Goal: Task Accomplishment & Management: Manage account settings

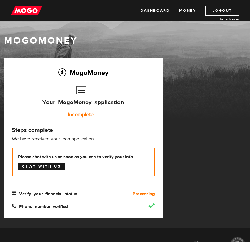
click at [44, 168] on link "Chat with us" at bounding box center [41, 165] width 47 height 7
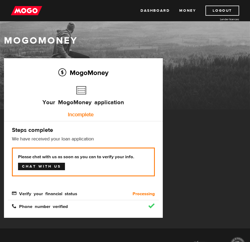
scroll to position [59, 0]
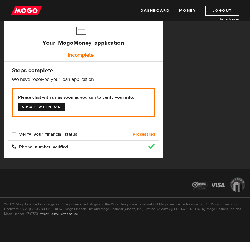
click at [55, 105] on link "Chat with us" at bounding box center [41, 106] width 47 height 7
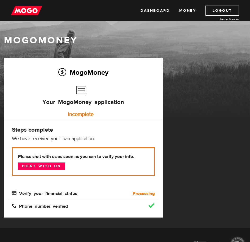
scroll to position [0, 0]
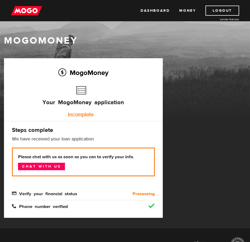
click at [148, 204] on div at bounding box center [140, 205] width 38 height 5
click at [24, 166] on link "Chat with us" at bounding box center [41, 165] width 47 height 7
click at [174, 74] on div "MogoMoney Your MogoMoney application Expired Your MogoMoney credit decision has…" at bounding box center [125, 143] width 250 height 170
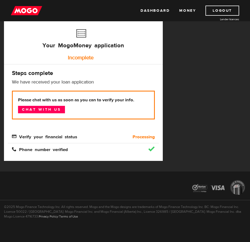
scroll to position [59, 0]
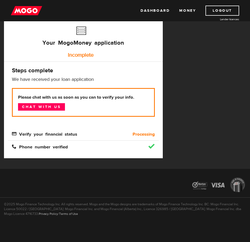
click at [23, 134] on span "Verify your financial status" at bounding box center [44, 133] width 65 height 5
click at [34, 104] on link "Chat with us" at bounding box center [41, 106] width 47 height 7
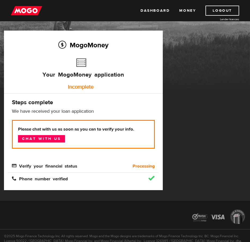
scroll to position [0, 0]
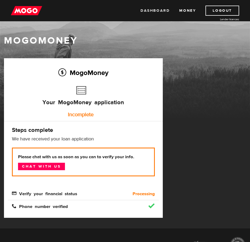
click at [156, 11] on link "Dashboard" at bounding box center [155, 11] width 29 height 10
click at [49, 164] on link "Chat with us" at bounding box center [41, 165] width 47 height 7
drag, startPoint x: 207, startPoint y: 2, endPoint x: 140, endPoint y: 16, distance: 69.3
click at [140, 17] on div "Dashboard Money Logout Lender licences Dashboard Money Logout Lender licences" at bounding box center [125, 10] width 250 height 21
